Goal: Task Accomplishment & Management: Complete application form

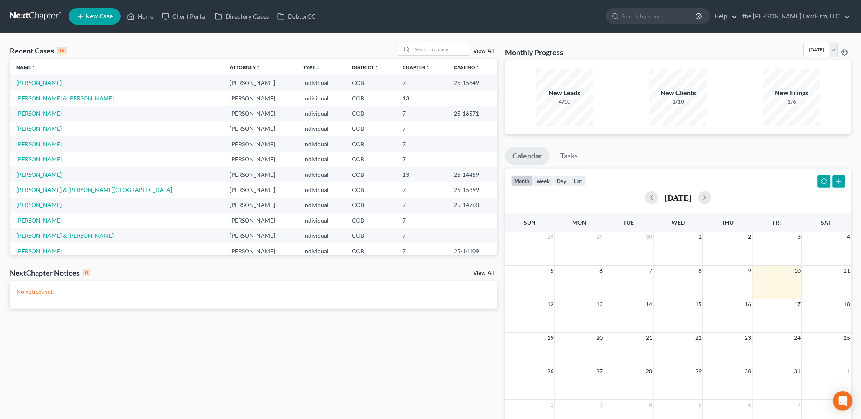
click at [112, 16] on span "New Case" at bounding box center [98, 16] width 27 height 6
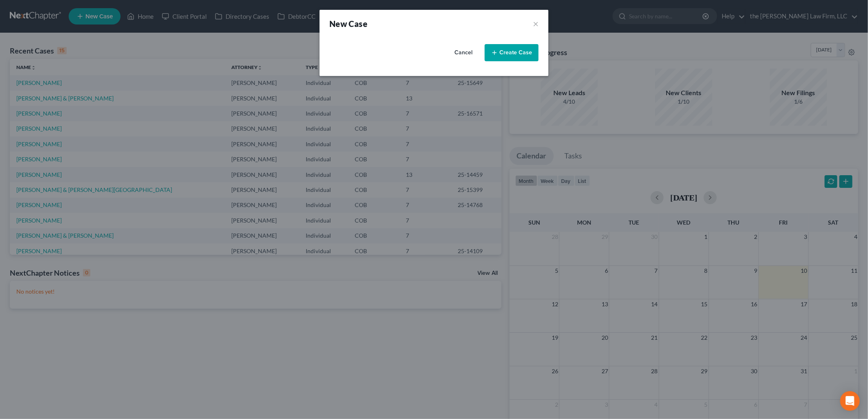
select select "11"
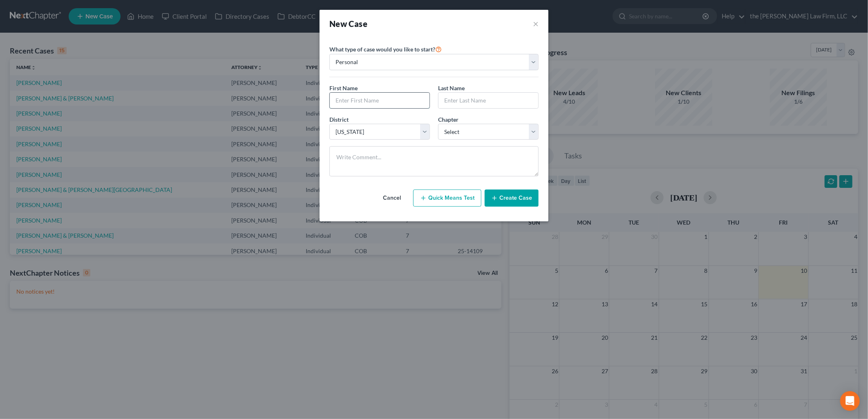
click at [402, 97] on input "text" at bounding box center [380, 101] width 100 height 16
type input "[PERSON_NAME]"
click at [494, 131] on select "Select 7 11 12 13" at bounding box center [488, 132] width 100 height 16
click at [438, 124] on select "Select 7 11 12 13" at bounding box center [488, 132] width 100 height 16
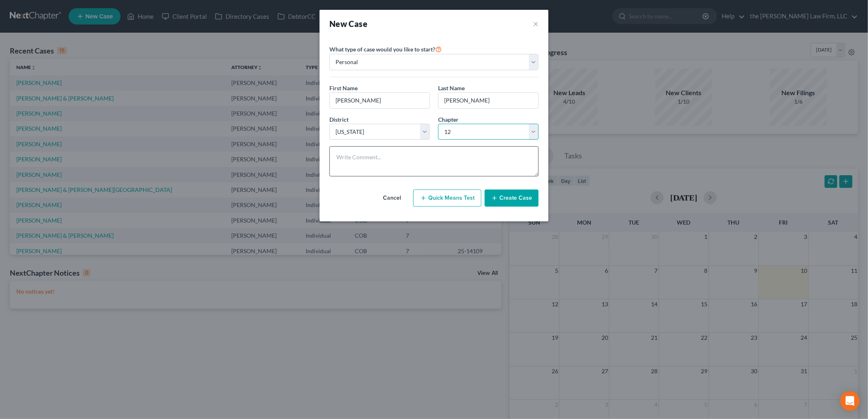
select select "3"
click at [515, 193] on button "Create Case" at bounding box center [511, 198] width 54 height 17
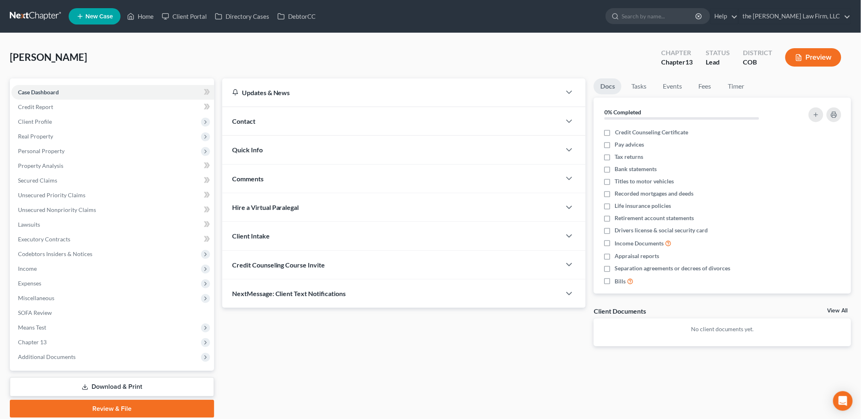
click at [360, 268] on div "Credit Counseling Course Invite" at bounding box center [391, 265] width 339 height 28
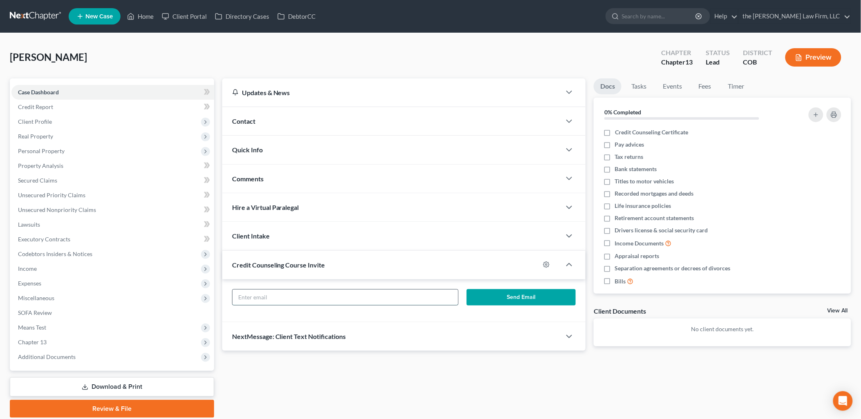
click at [411, 300] on input "text" at bounding box center [344, 298] width 225 height 16
type input "[EMAIL_ADDRESS][DOMAIN_NAME]"
click button "Send Email" at bounding box center [521, 297] width 109 height 16
